Goal: Task Accomplishment & Management: Use online tool/utility

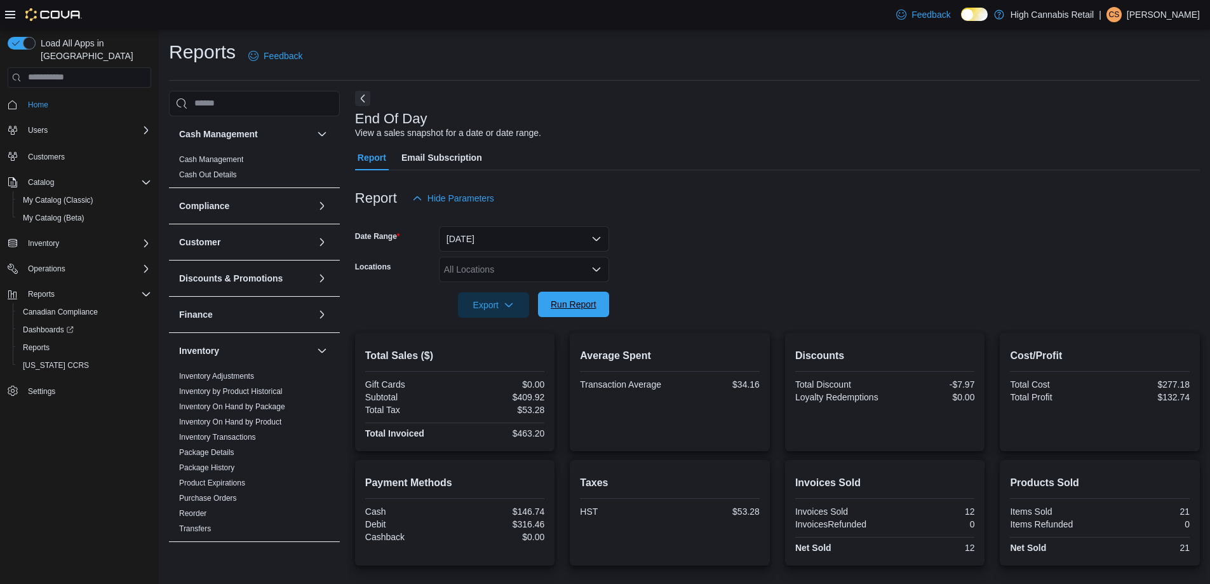
click at [598, 311] on span "Run Report" at bounding box center [573, 303] width 56 height 25
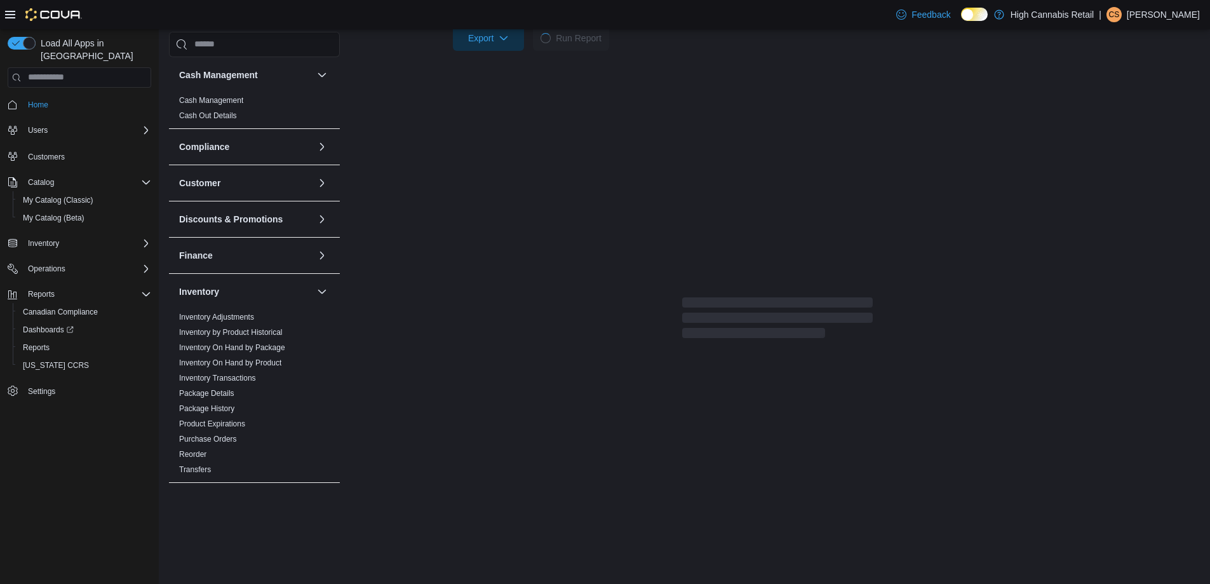
scroll to position [246, 0]
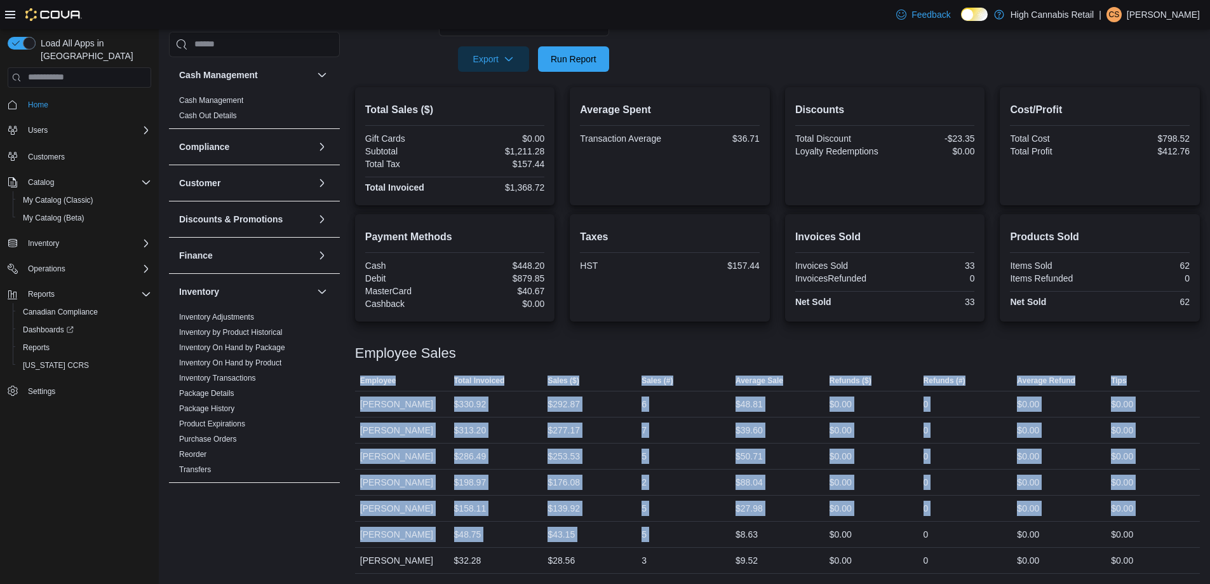
drag, startPoint x: 552, startPoint y: 533, endPoint x: 350, endPoint y: 465, distance: 213.7
click at [350, 465] on div "Cash Management Cash Management Cash Out Details Compliance OCS Transaction Sub…" at bounding box center [684, 209] width 1031 height 728
click at [678, 523] on div "5" at bounding box center [683, 533] width 94 height 25
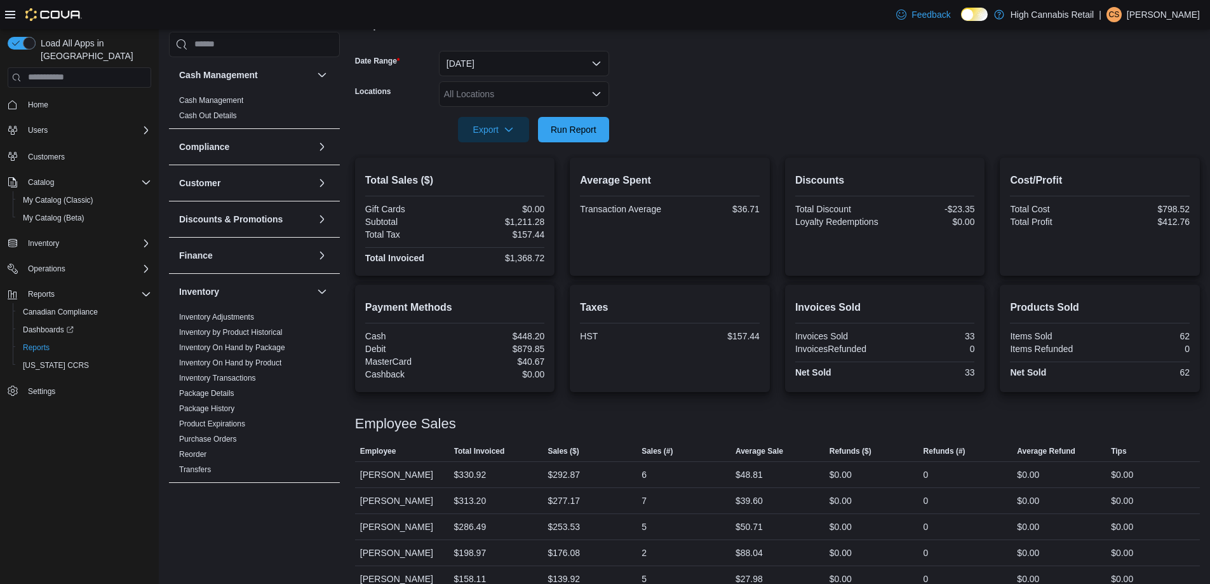
scroll to position [246, 0]
